Goal: Task Accomplishment & Management: Use online tool/utility

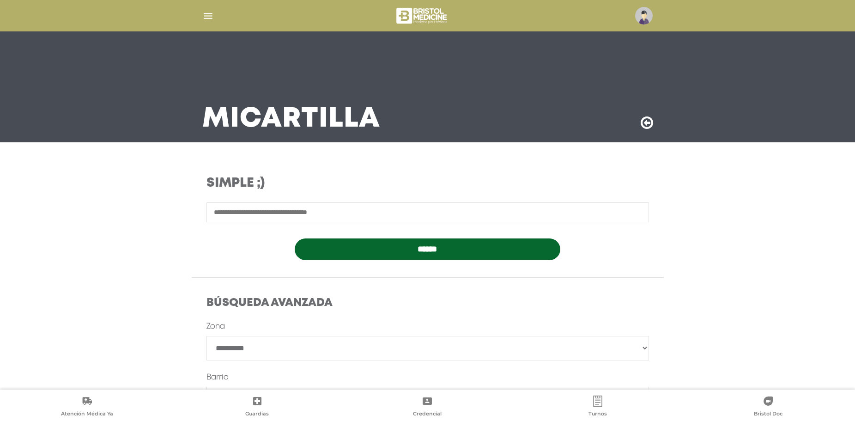
click at [201, 15] on div at bounding box center [427, 16] width 473 height 22
click at [202, 15] on img "button" at bounding box center [208, 16] width 12 height 12
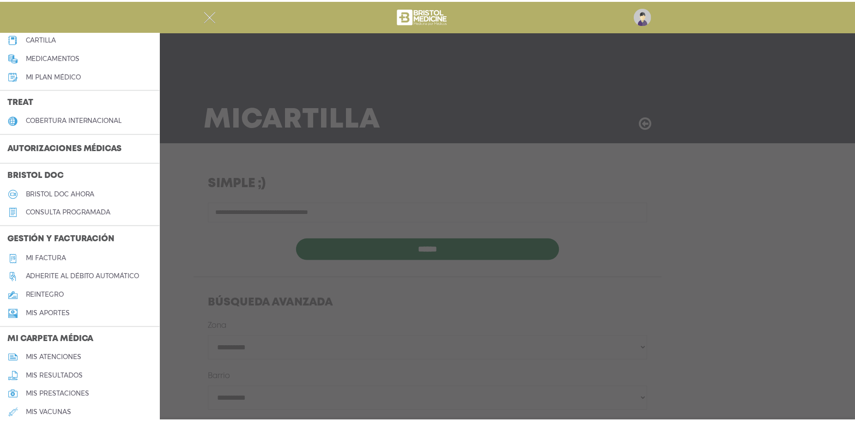
scroll to position [139, 0]
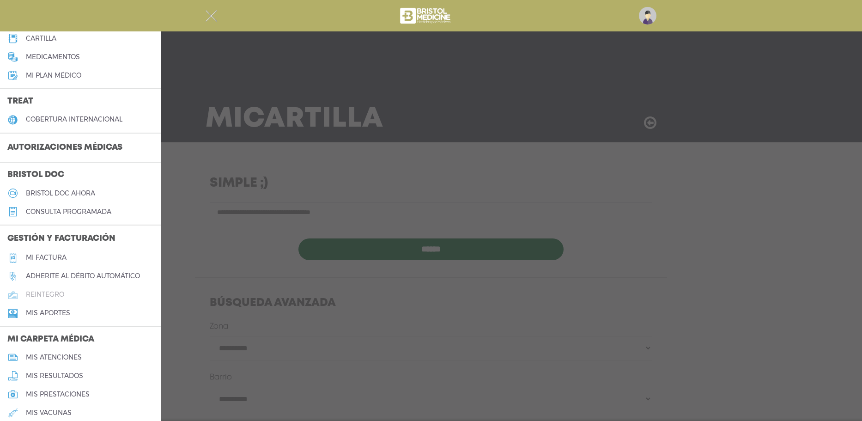
click at [51, 293] on h5 "reintegro" at bounding box center [45, 295] width 38 height 8
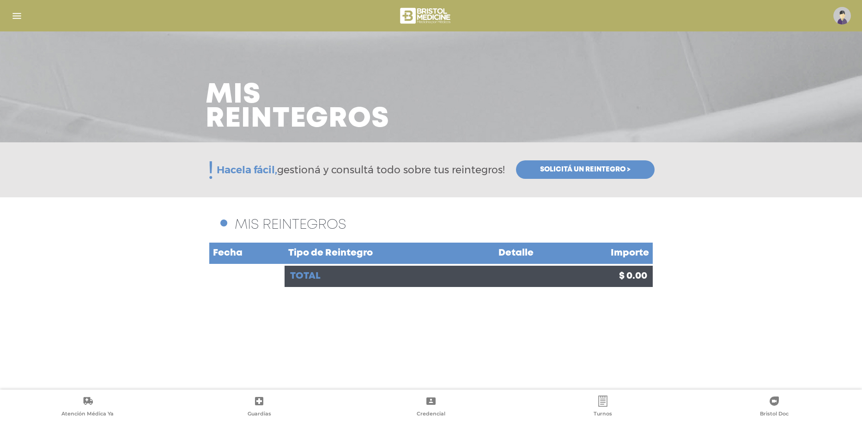
click at [597, 166] on span "Solicitá un reintegro >" at bounding box center [585, 169] width 91 height 8
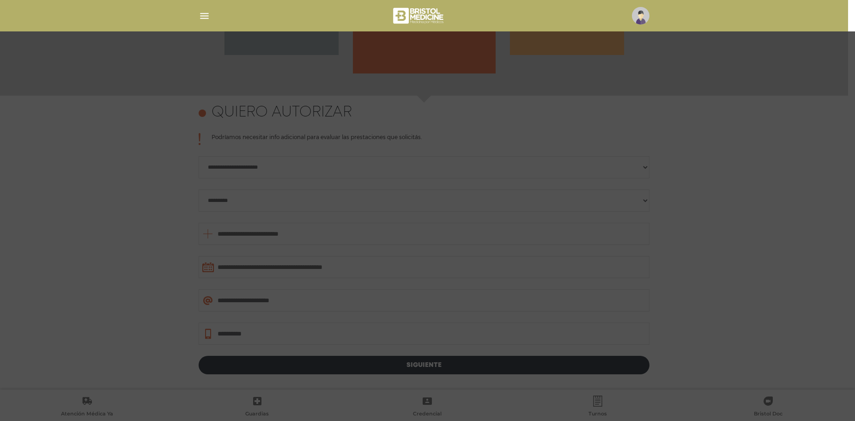
scroll to position [401, 0]
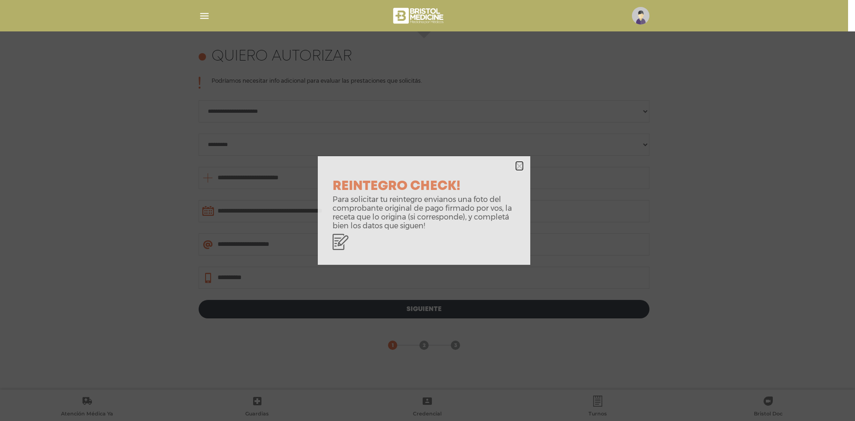
click at [521, 166] on icon "button" at bounding box center [519, 166] width 7 height 7
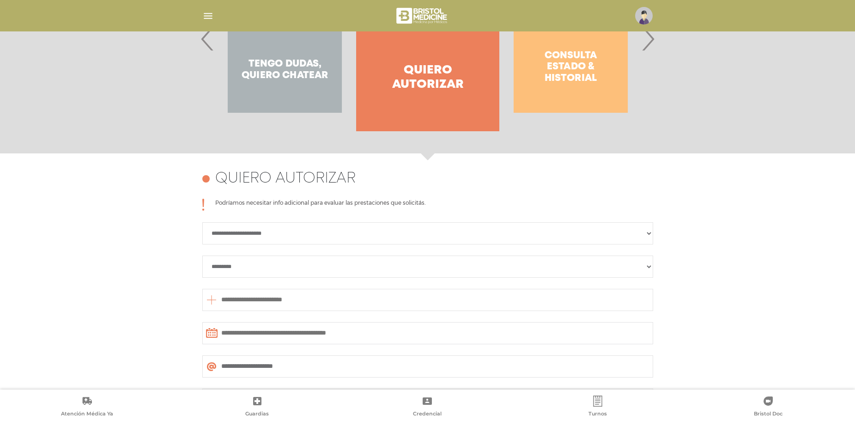
scroll to position [262, 0]
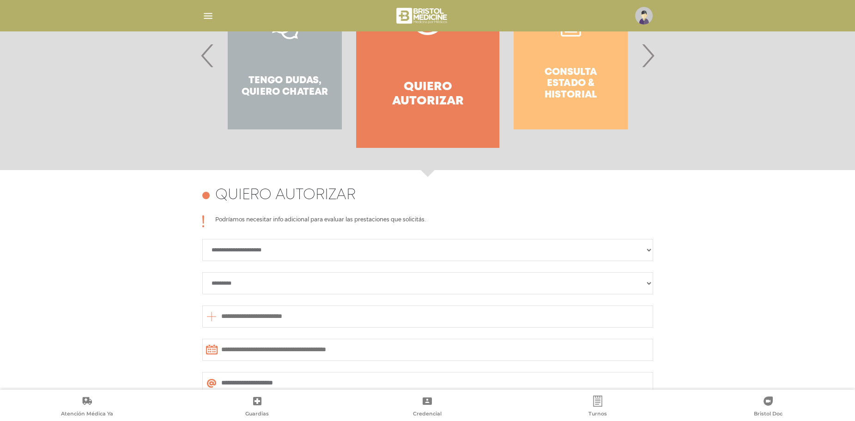
drag, startPoint x: 649, startPoint y: 66, endPoint x: 546, endPoint y: 82, distance: 104.3
click at [648, 66] on span "›" at bounding box center [648, 56] width 18 height 50
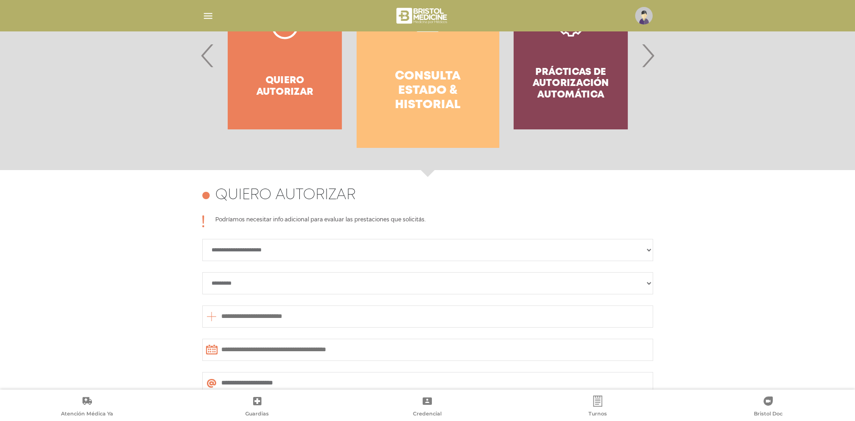
click at [388, 89] on h4 "Consulta estado & historial" at bounding box center [428, 90] width 110 height 43
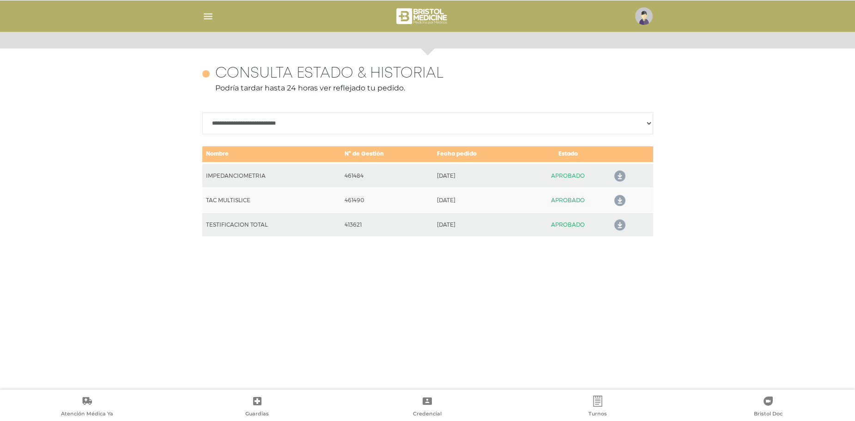
scroll to position [401, 0]
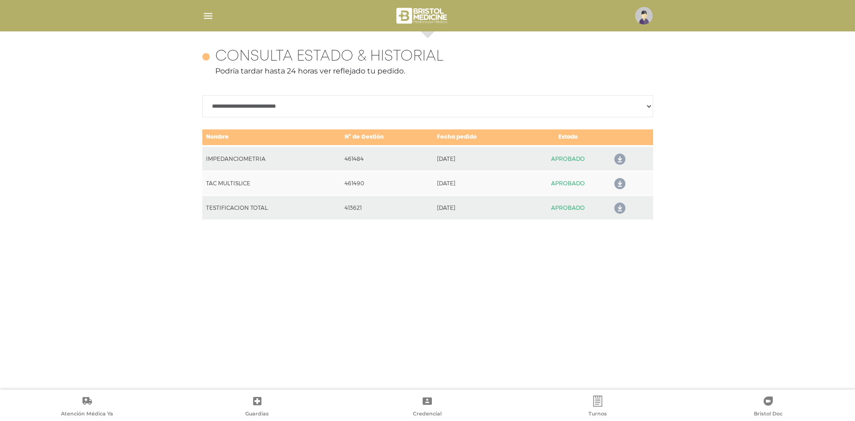
click at [620, 185] on icon at bounding box center [618, 184] width 15 height 15
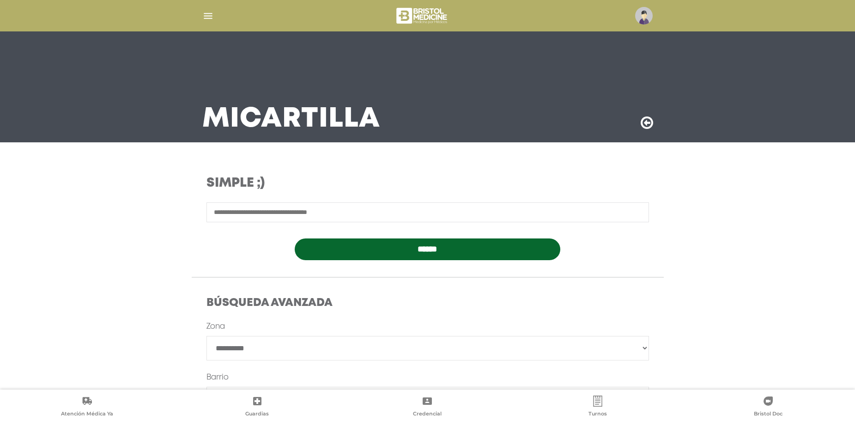
click at [259, 209] on input "text" at bounding box center [428, 212] width 443 height 20
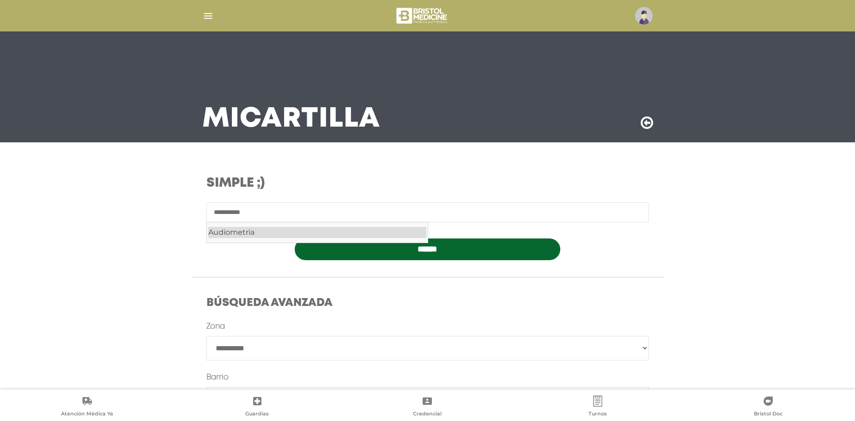
click at [294, 233] on div "Audiometria" at bounding box center [317, 232] width 218 height 11
type input "**********"
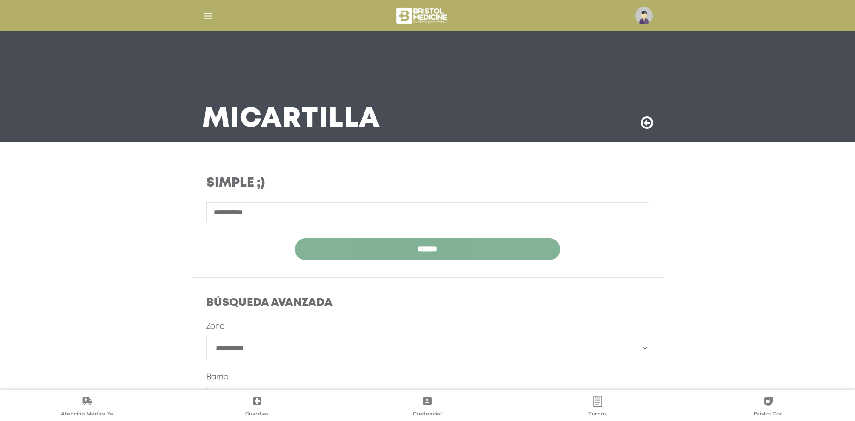
click at [356, 244] on input "******" at bounding box center [428, 249] width 266 height 22
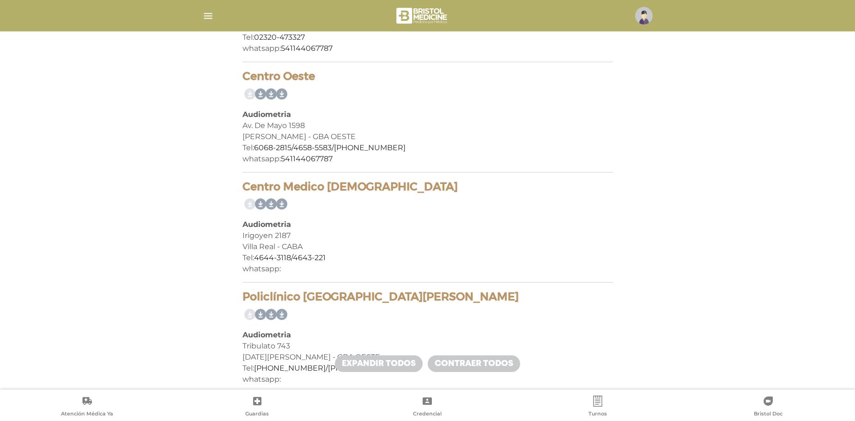
scroll to position [278, 0]
